Goal: Find specific page/section: Find specific page/section

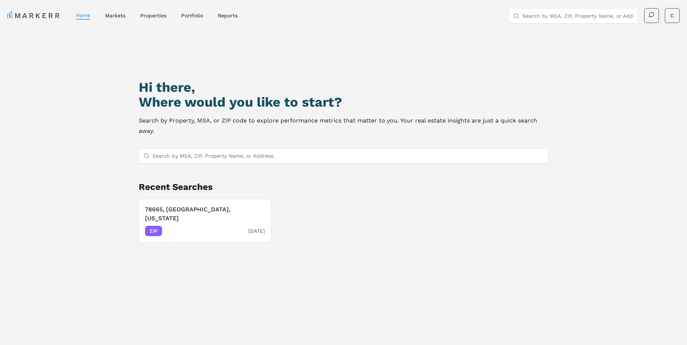
click at [154, 226] on span "ZIP" at bounding box center [153, 231] width 17 height 10
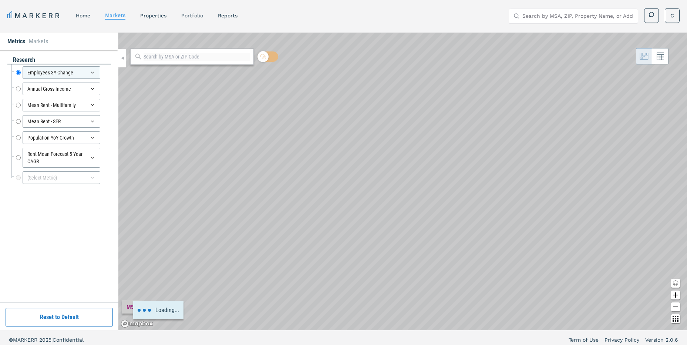
click at [195, 17] on link "Portfolio" at bounding box center [192, 16] width 22 height 6
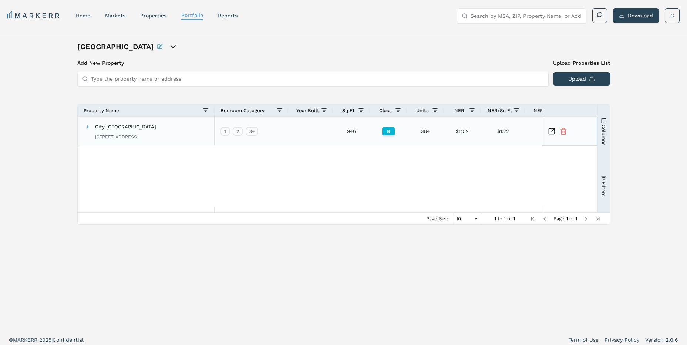
click at [554, 133] on icon "Inspect Comparable" at bounding box center [551, 131] width 6 height 6
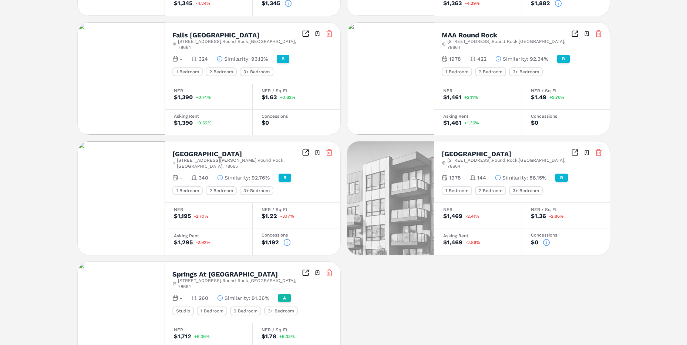
scroll to position [330, 0]
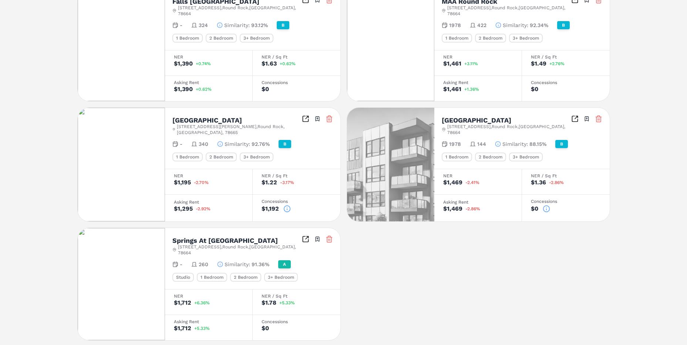
click at [306, 236] on icon "Inspect Comparables" at bounding box center [306, 237] width 3 height 3
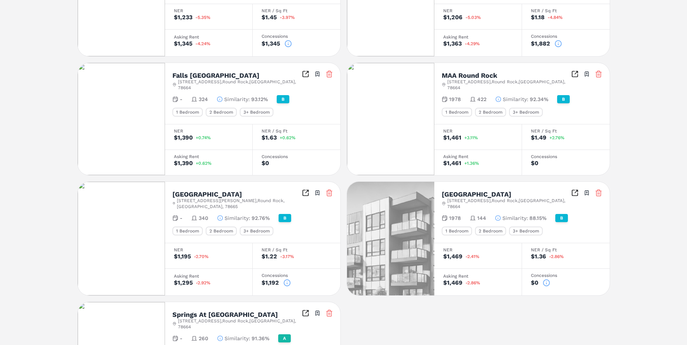
scroll to position [182, 0]
